Goal: Check status: Check status

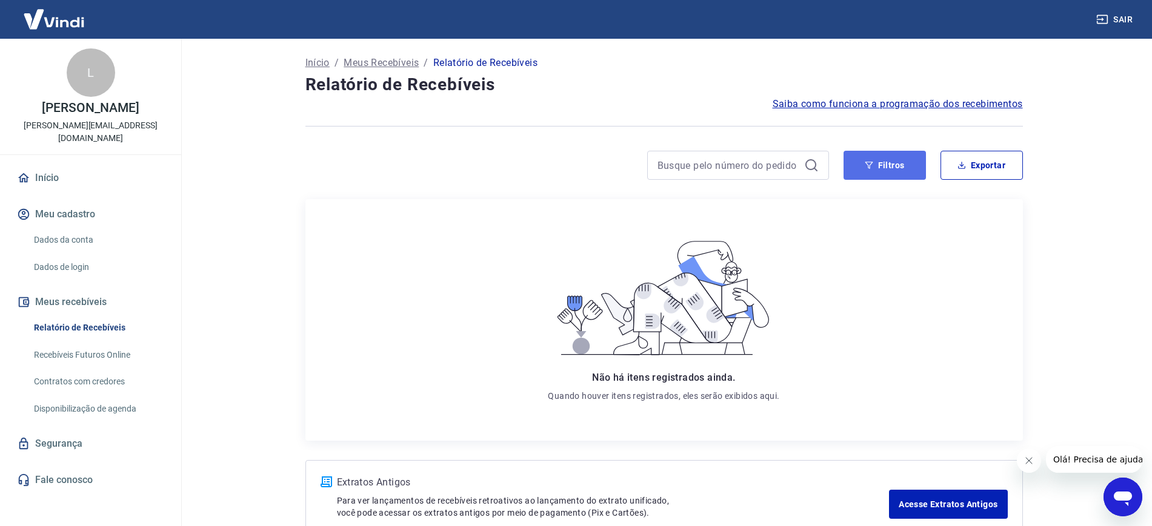
click at [903, 167] on button "Filtros" at bounding box center [884, 165] width 82 height 29
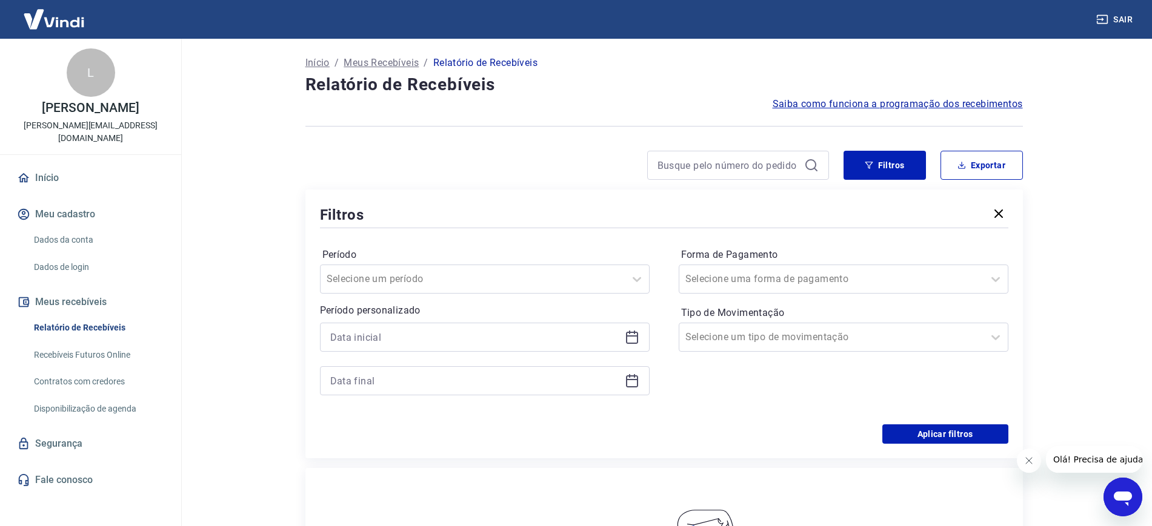
click at [505, 264] on div "Período Selecione um período" at bounding box center [485, 269] width 330 height 48
click at [498, 273] on div at bounding box center [473, 279] width 292 height 17
click at [455, 239] on div "Período Selecione um período Período personalizado Forma de Pagamento Selecione…" at bounding box center [664, 328] width 688 height 194
click at [629, 337] on icon at bounding box center [632, 337] width 15 height 15
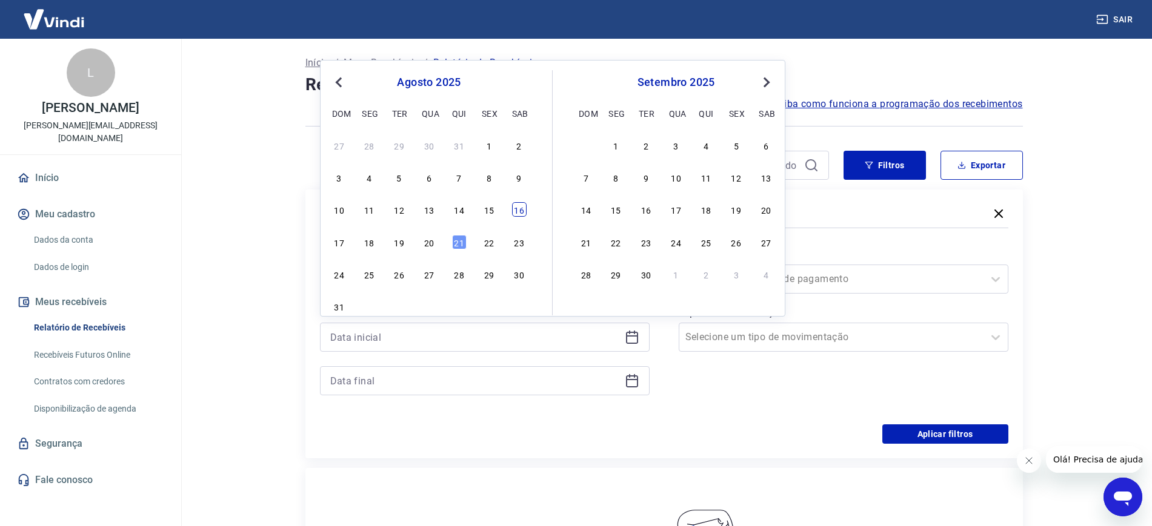
click at [520, 213] on div "16" at bounding box center [519, 209] width 15 height 15
type input "[DATE]"
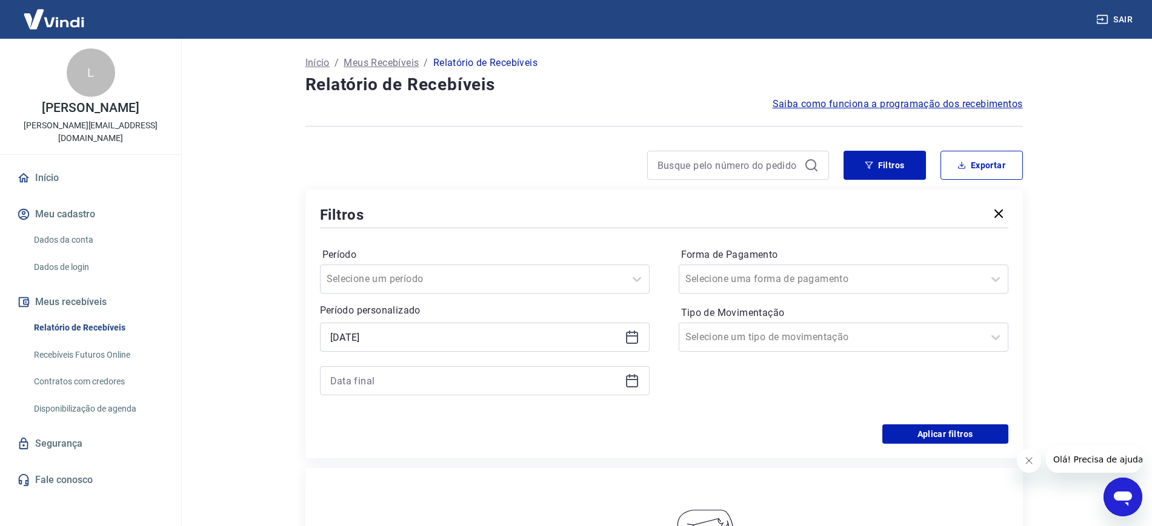
click at [628, 383] on icon at bounding box center [632, 381] width 15 height 15
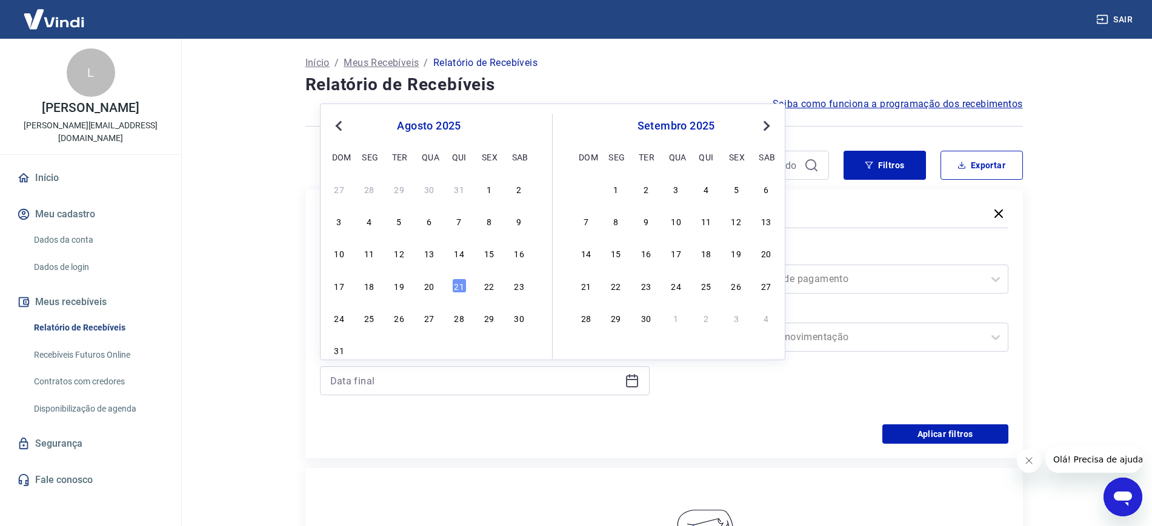
click at [766, 130] on button "Next Month" at bounding box center [766, 126] width 15 height 15
click at [672, 317] on div "31" at bounding box center [676, 318] width 15 height 15
type input "[DATE]"
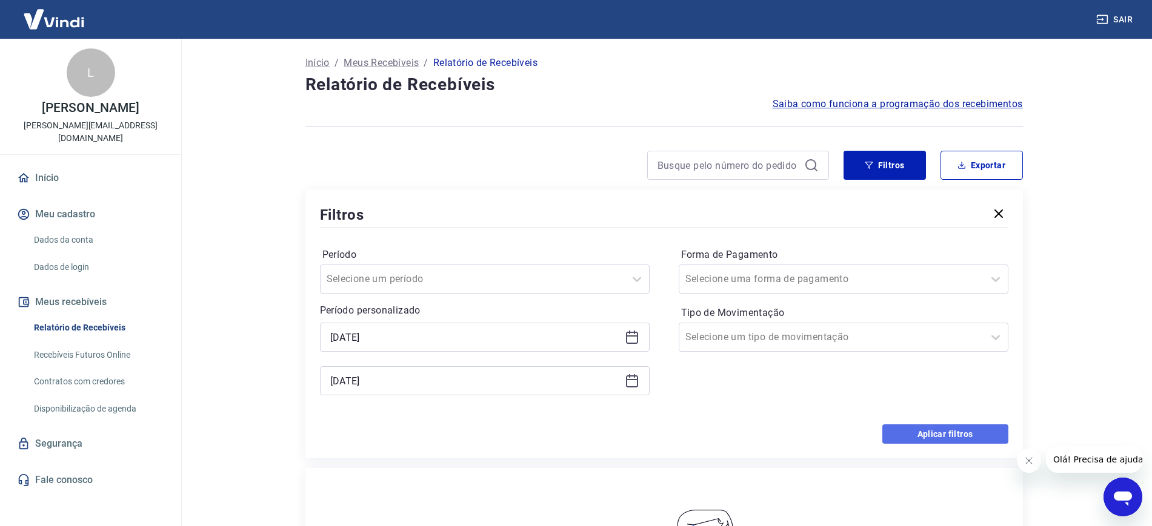
click at [929, 434] on button "Aplicar filtros" at bounding box center [945, 434] width 126 height 19
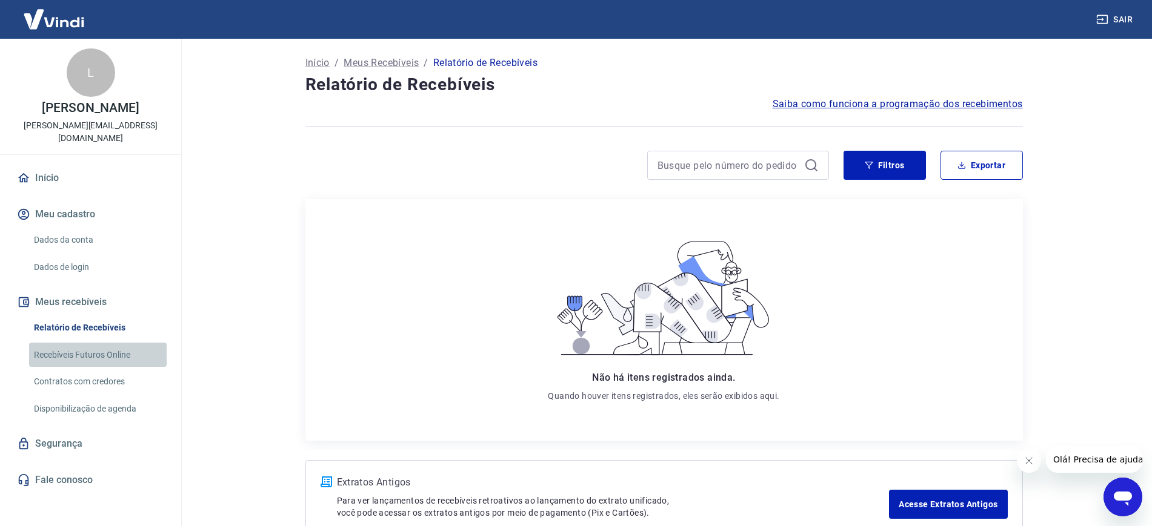
click at [93, 343] on link "Recebíveis Futuros Online" at bounding box center [98, 355] width 138 height 25
